Goal: Transaction & Acquisition: Purchase product/service

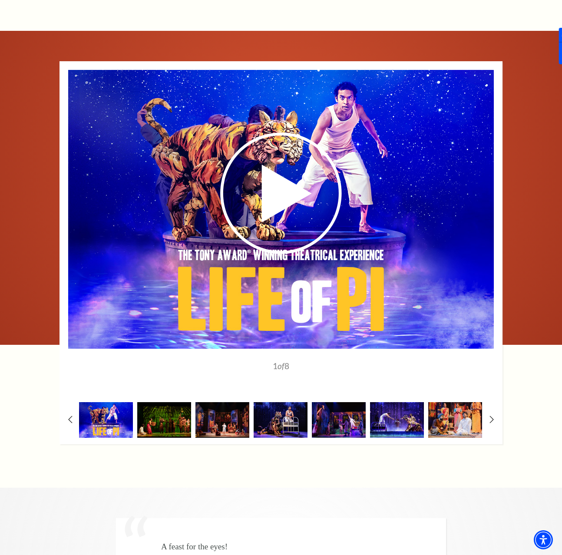
scroll to position [1431, 0]
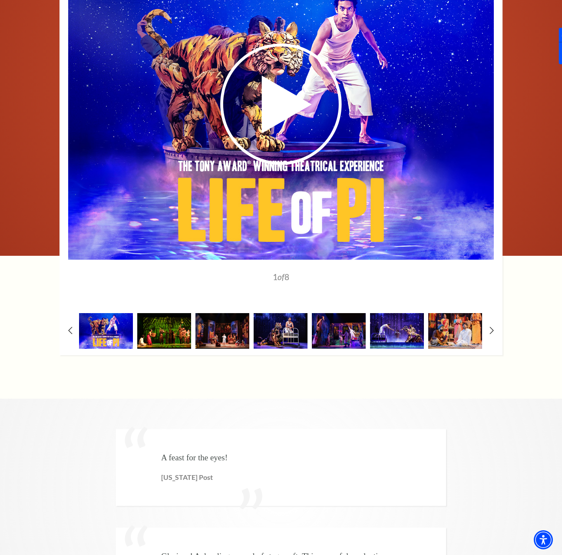
click at [166, 330] on img at bounding box center [164, 330] width 54 height 35
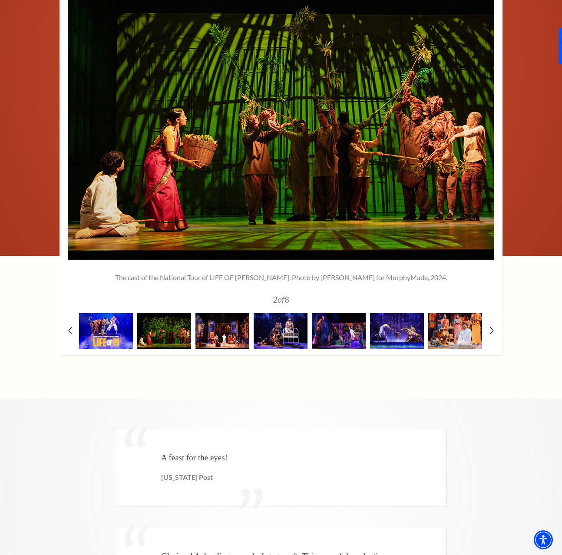
click at [233, 322] on img at bounding box center [222, 330] width 54 height 35
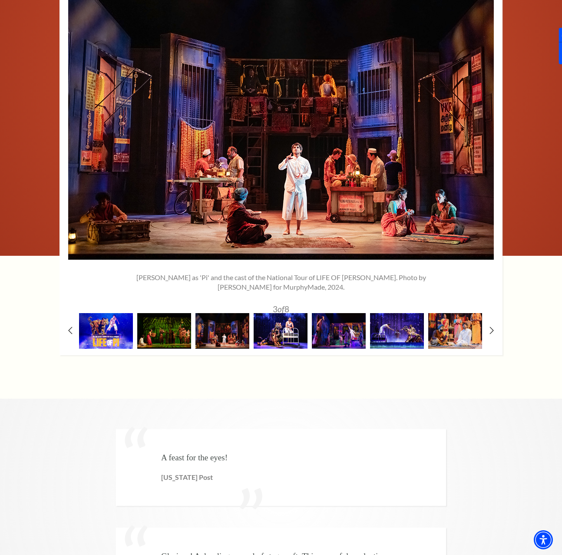
click at [279, 317] on img at bounding box center [281, 330] width 54 height 35
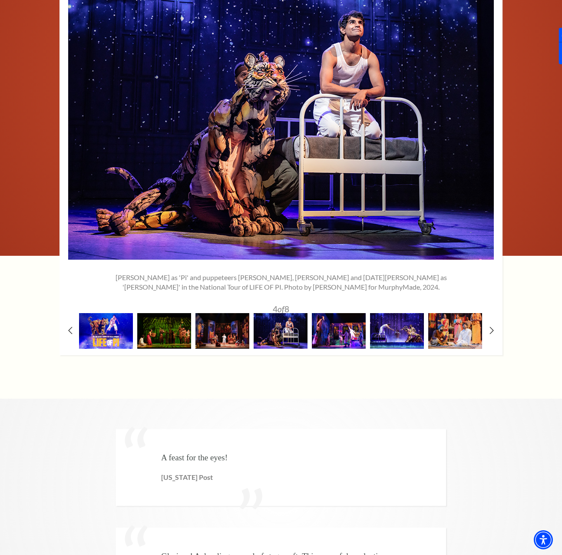
click at [333, 321] on img at bounding box center [339, 330] width 54 height 35
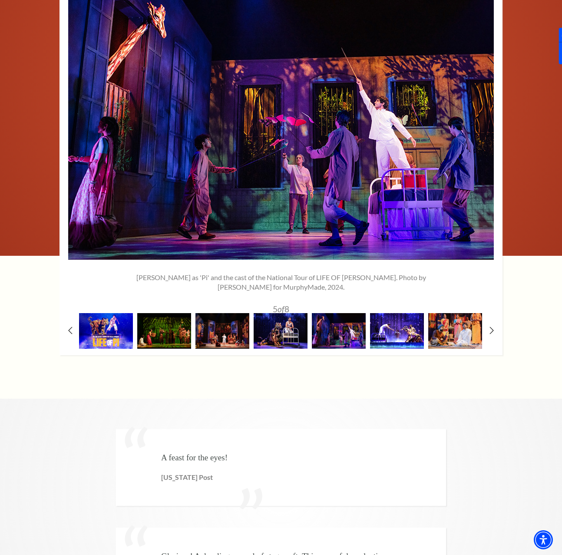
click at [390, 321] on img at bounding box center [397, 330] width 54 height 35
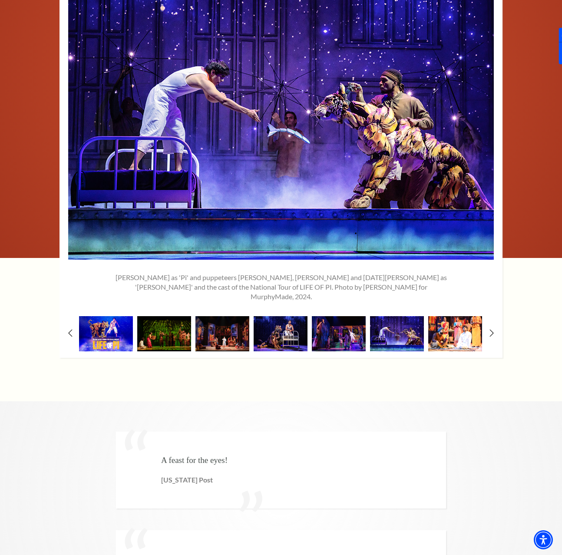
click at [449, 318] on img at bounding box center [455, 333] width 54 height 35
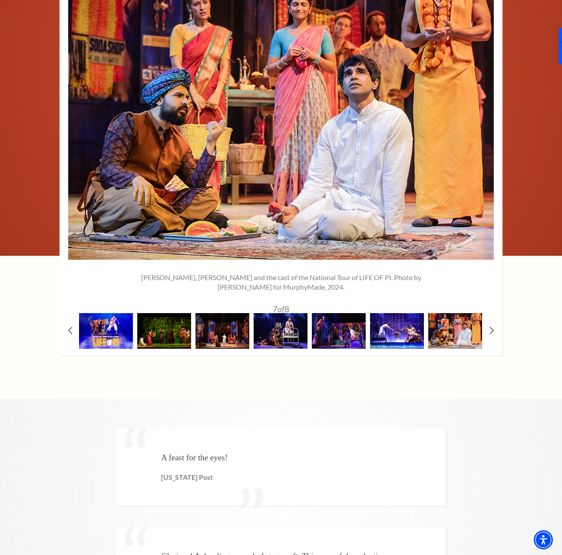
click at [396, 318] on img at bounding box center [397, 330] width 54 height 35
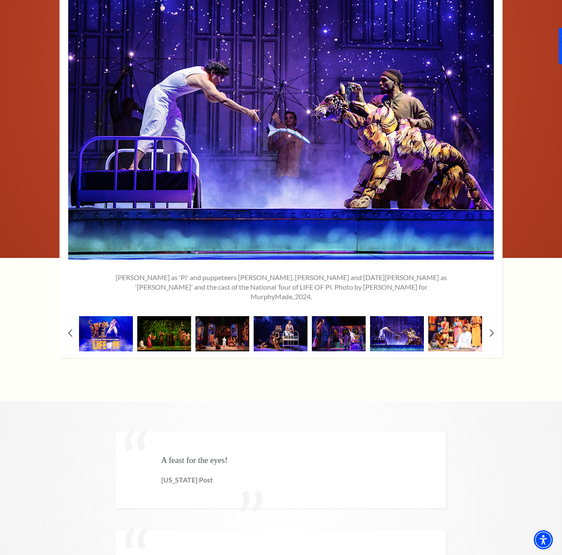
click at [444, 323] on img at bounding box center [455, 333] width 54 height 35
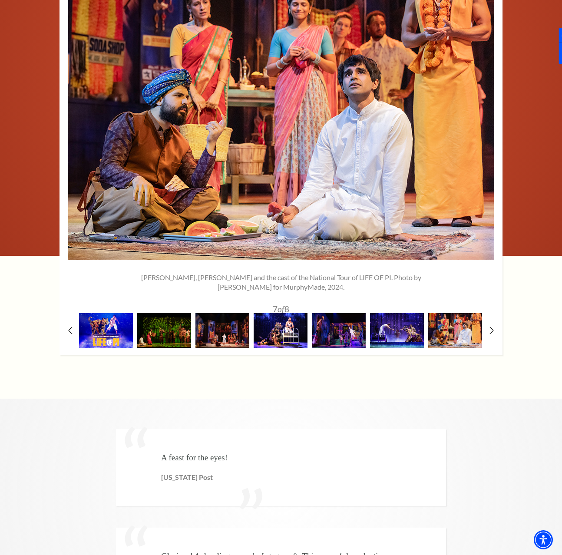
click at [300, 316] on img at bounding box center [281, 330] width 54 height 35
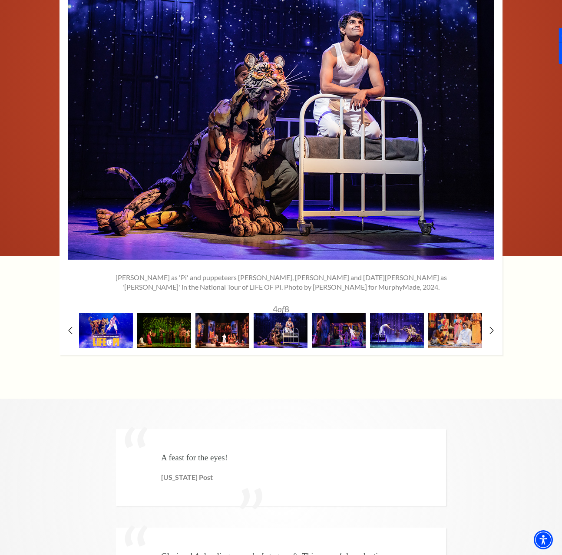
click at [247, 316] on img at bounding box center [222, 330] width 54 height 35
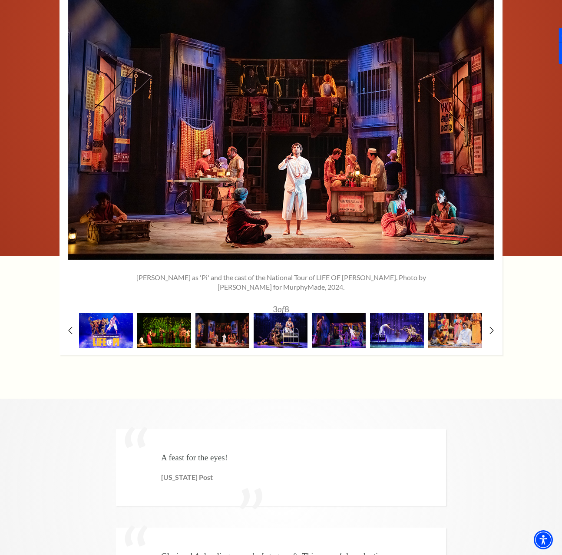
click at [178, 320] on img at bounding box center [164, 330] width 54 height 35
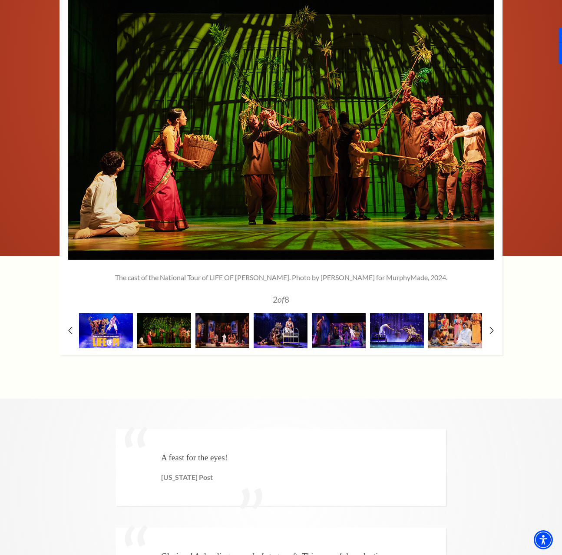
click at [133, 317] on div at bounding box center [106, 330] width 58 height 34
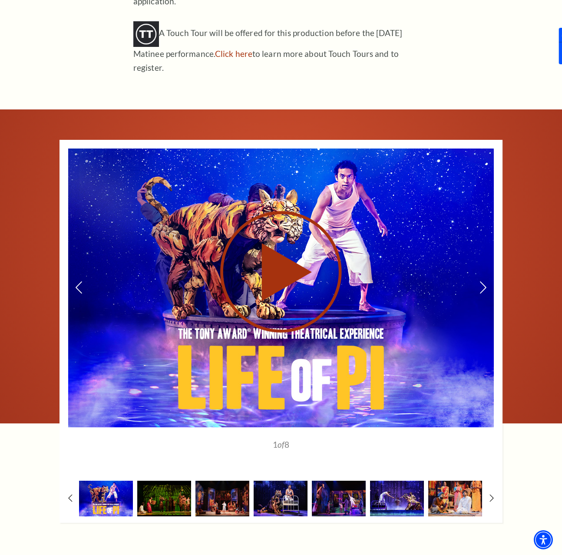
scroll to position [1297, 0]
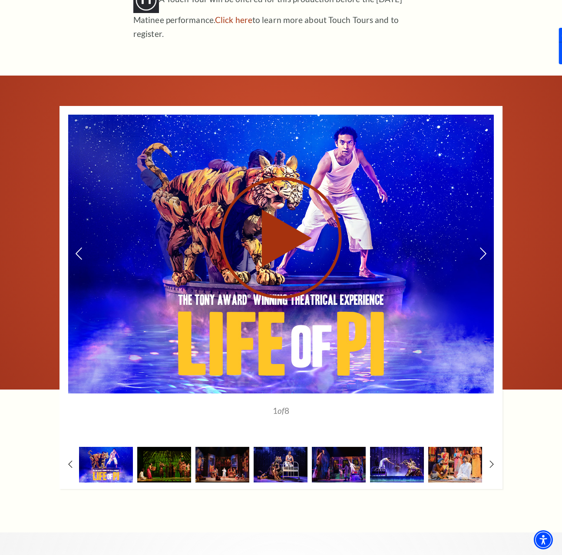
click at [279, 215] on use at bounding box center [281, 238] width 122 height 122
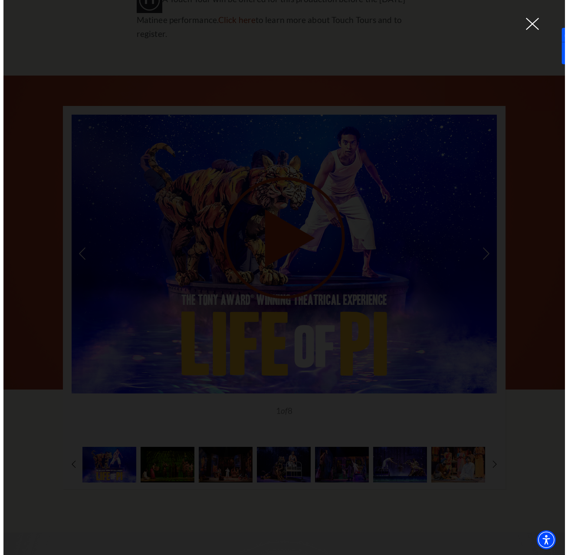
scroll to position [1287, 0]
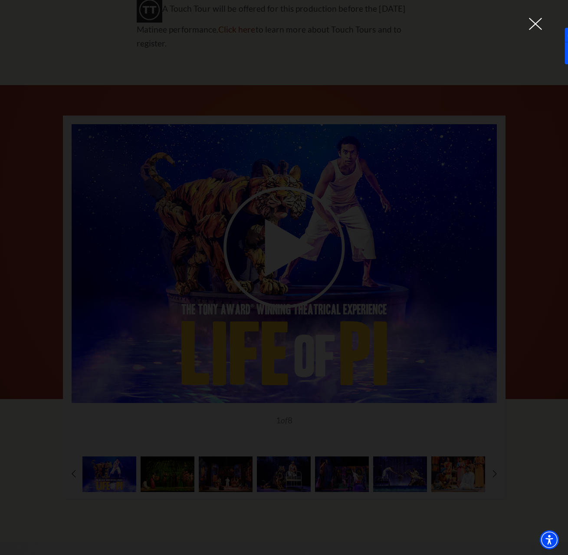
click at [210, 402] on div at bounding box center [284, 277] width 568 height 555
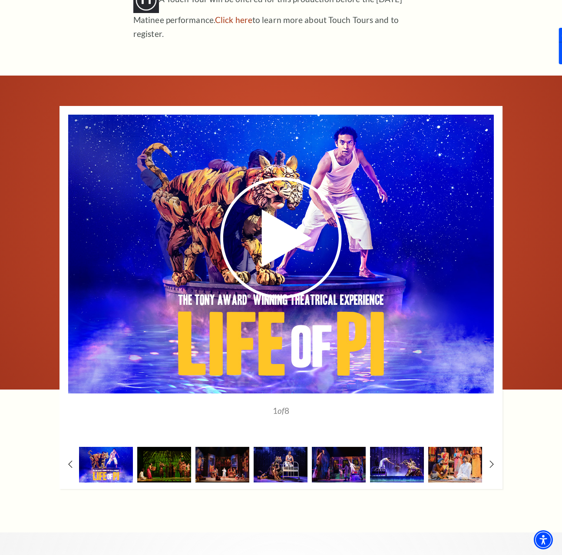
scroll to position [0, 0]
click at [483, 401] on div "1" at bounding box center [280, 297] width 443 height 383
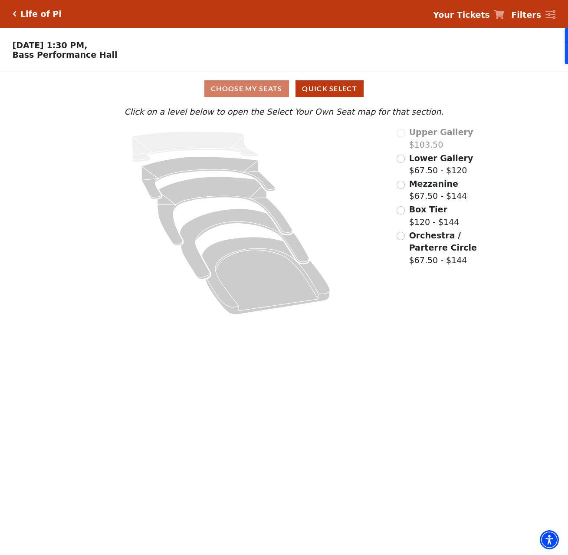
click at [405, 156] on div "Lower Gallery $67.50 - $120" at bounding box center [444, 164] width 94 height 25
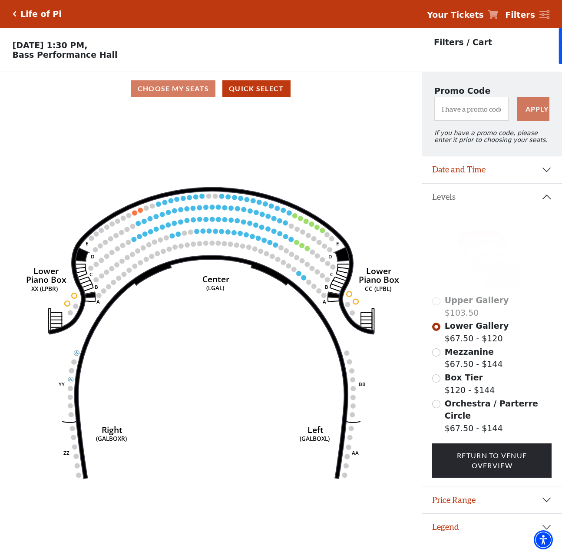
click at [97, 59] on p "[DATE] 1:30 PM, [GEOGRAPHIC_DATA]" at bounding box center [211, 49] width 422 height 19
copy div "Bass Performance Hall"
